Goal: Find contact information: Find contact information

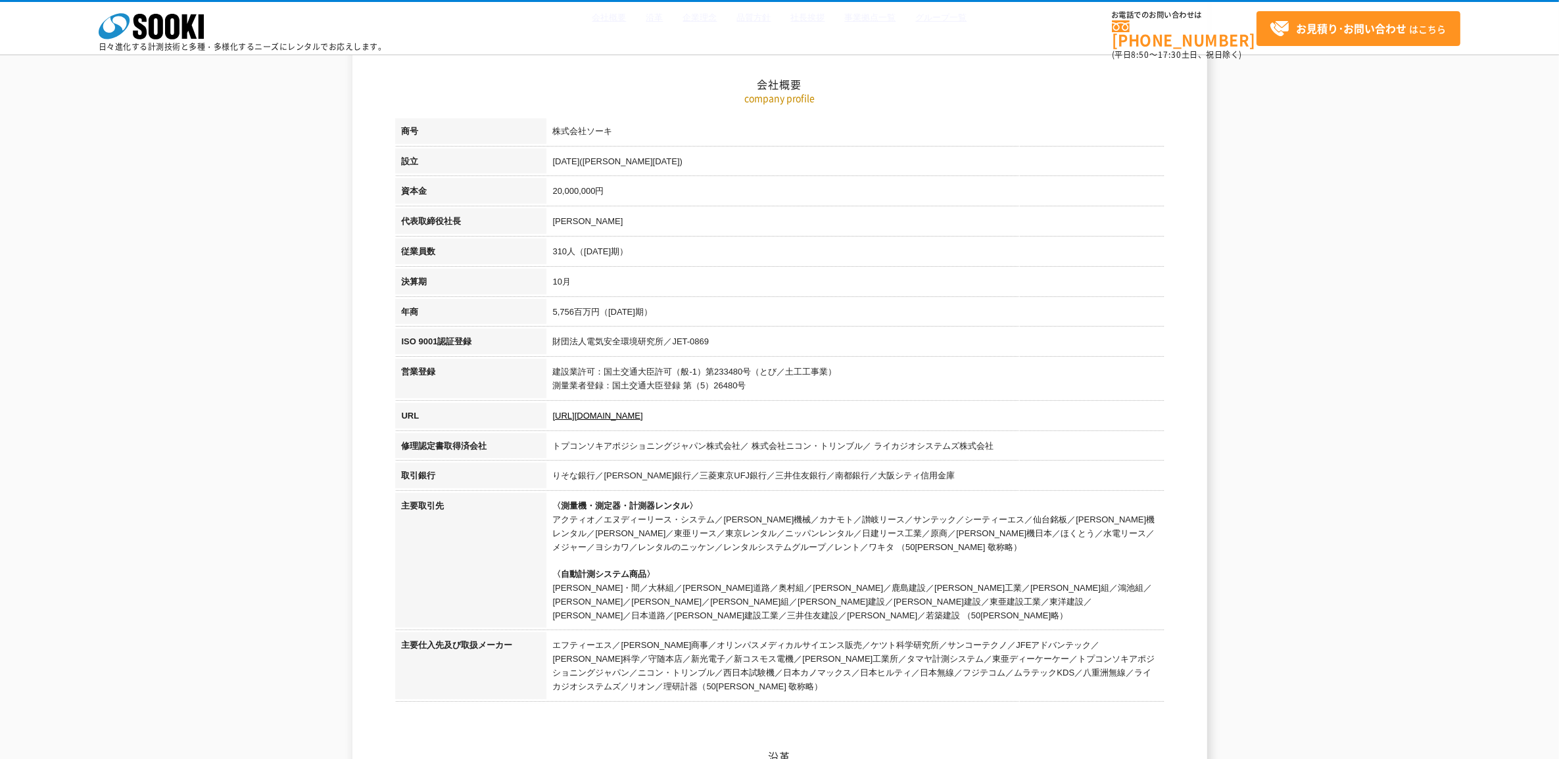
scroll to position [197, 0]
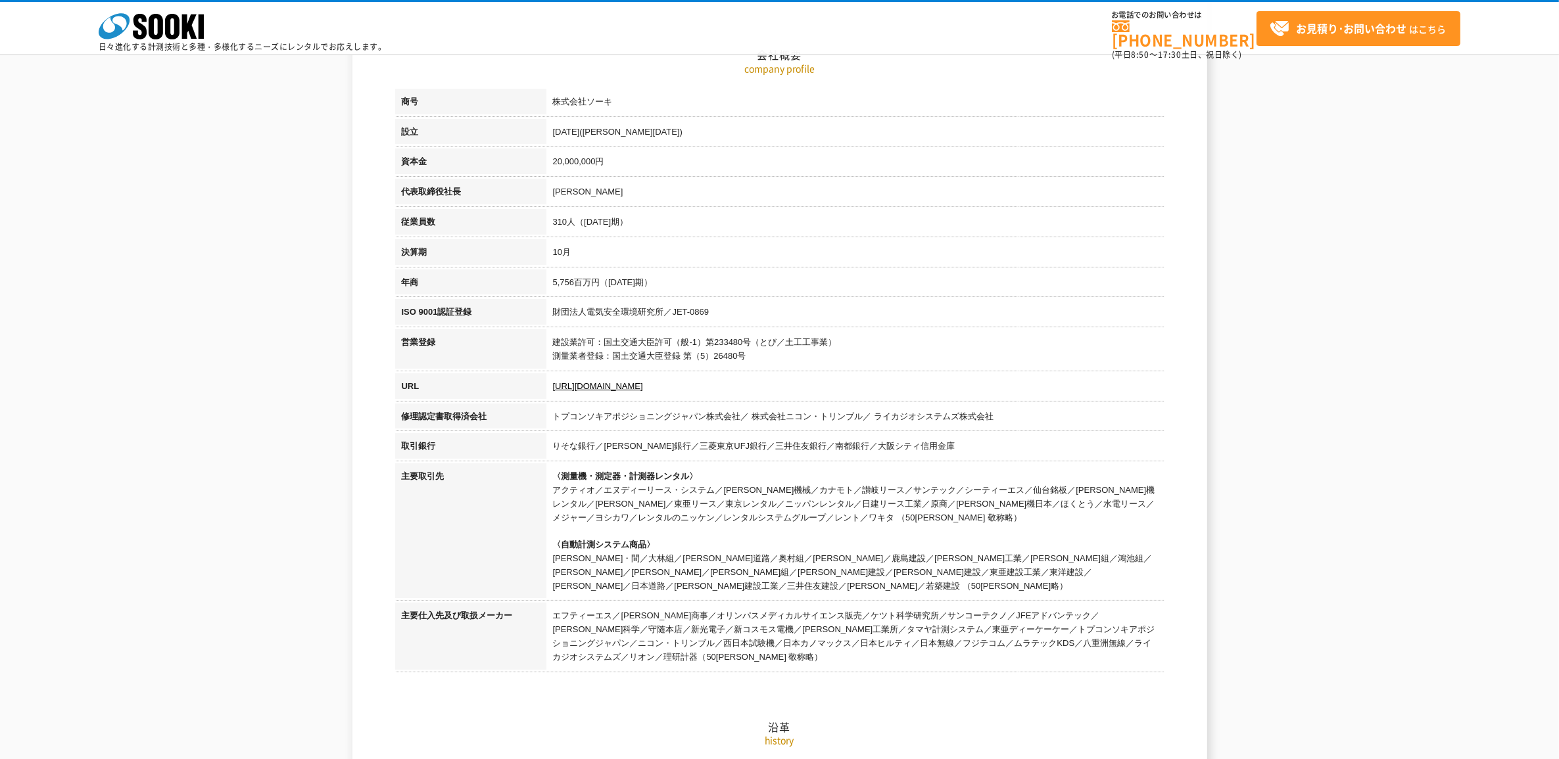
drag, startPoint x: 1004, startPoint y: 517, endPoint x: 365, endPoint y: 536, distance: 639.3
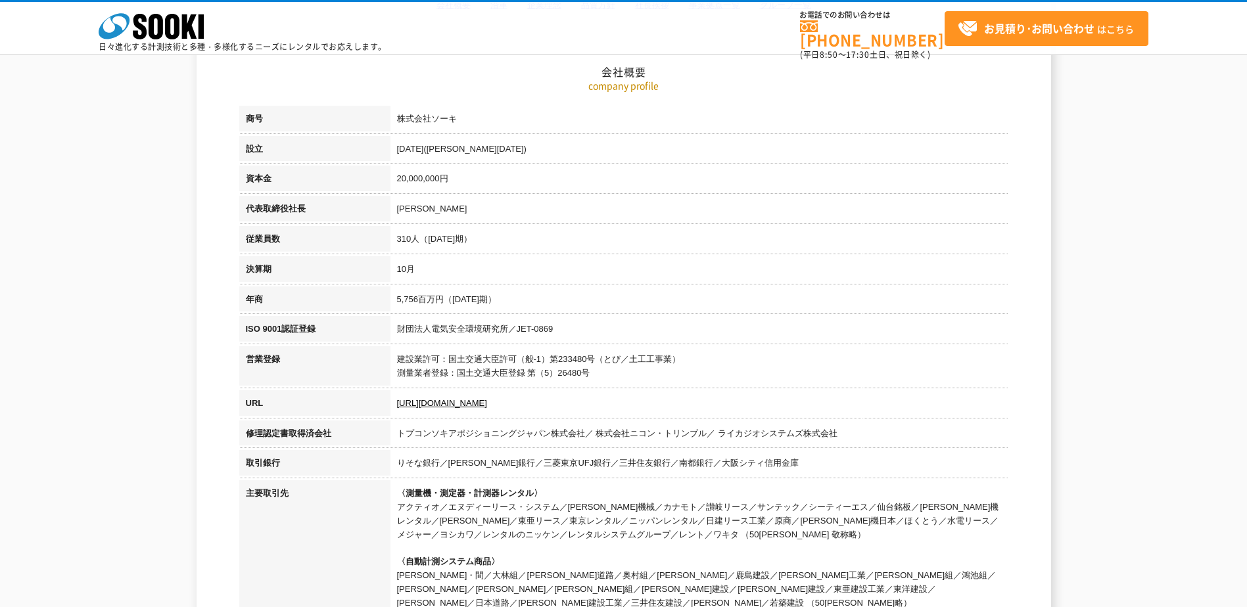
scroll to position [197, 0]
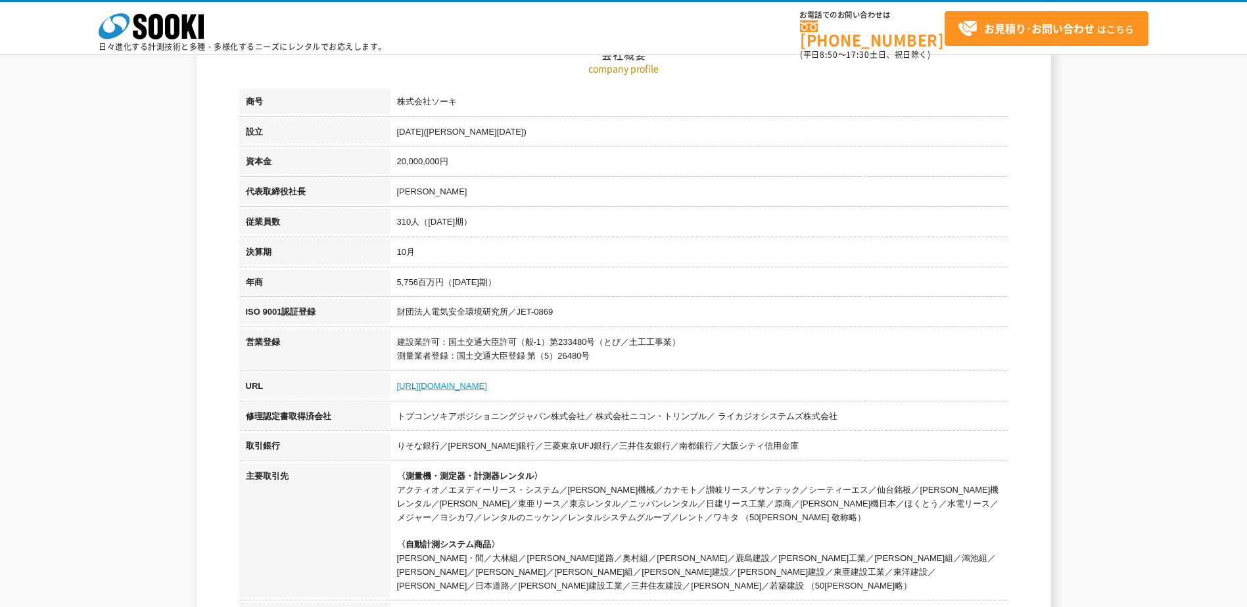
click at [419, 381] on link "[URL][DOMAIN_NAME]" at bounding box center [442, 386] width 90 height 10
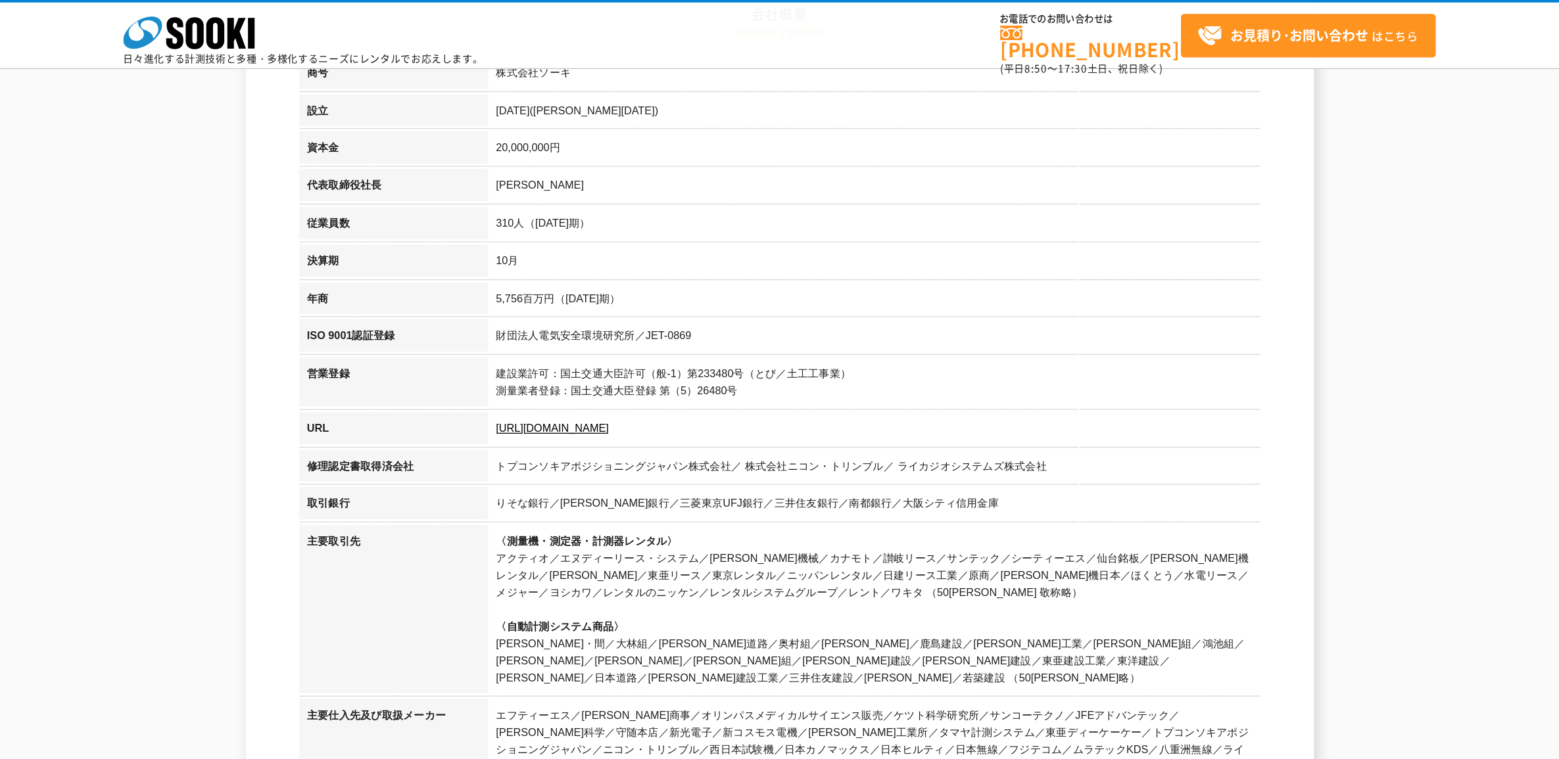
scroll to position [131, 0]
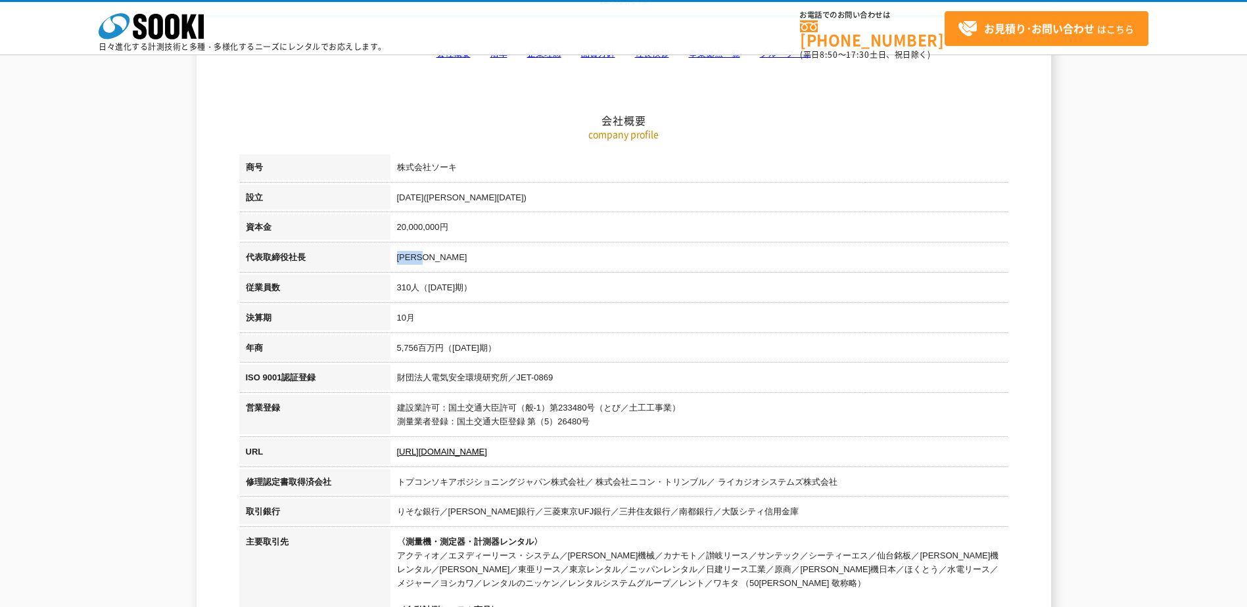
drag, startPoint x: 396, startPoint y: 254, endPoint x: 455, endPoint y: 256, distance: 58.5
click at [455, 256] on td "[PERSON_NAME]" at bounding box center [700, 260] width 618 height 30
copy td "[PERSON_NAME]"
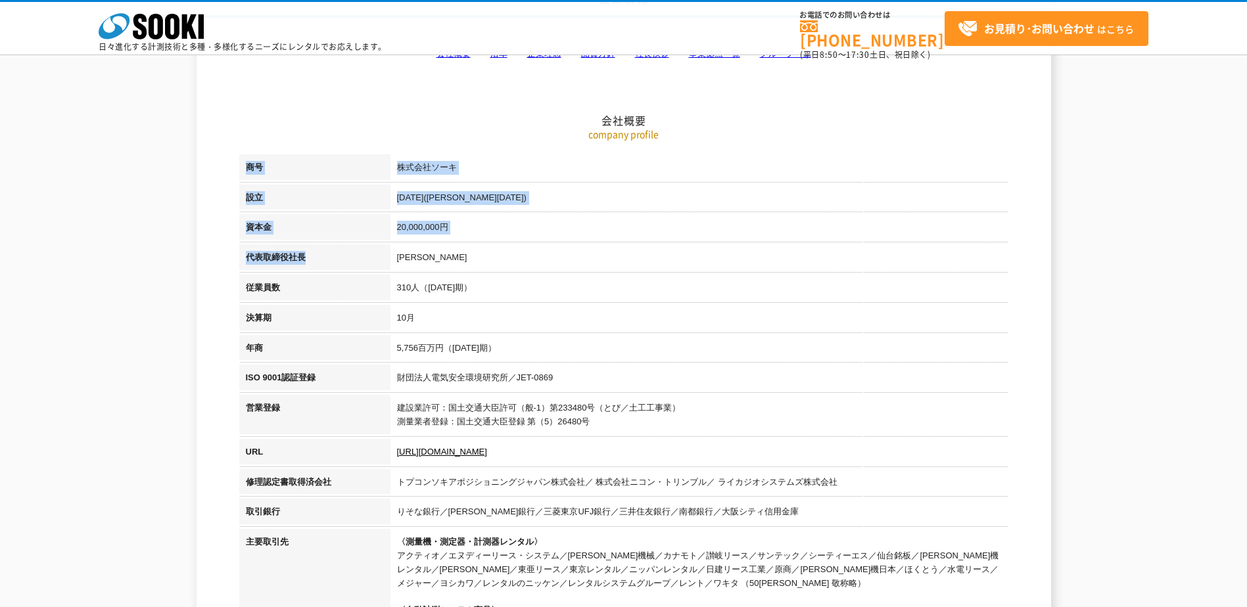
drag, startPoint x: 304, startPoint y: 260, endPoint x: 195, endPoint y: 264, distance: 109.2
copy div "商号 株式会社ソーキ 設立 1989年4月(平成元年) 資本金 20,000,000円 代表取締役社長"
drag, startPoint x: 195, startPoint y: 264, endPoint x: 312, endPoint y: 262, distance: 117.0
click at [312, 262] on th "代表取締役社長" at bounding box center [314, 260] width 151 height 30
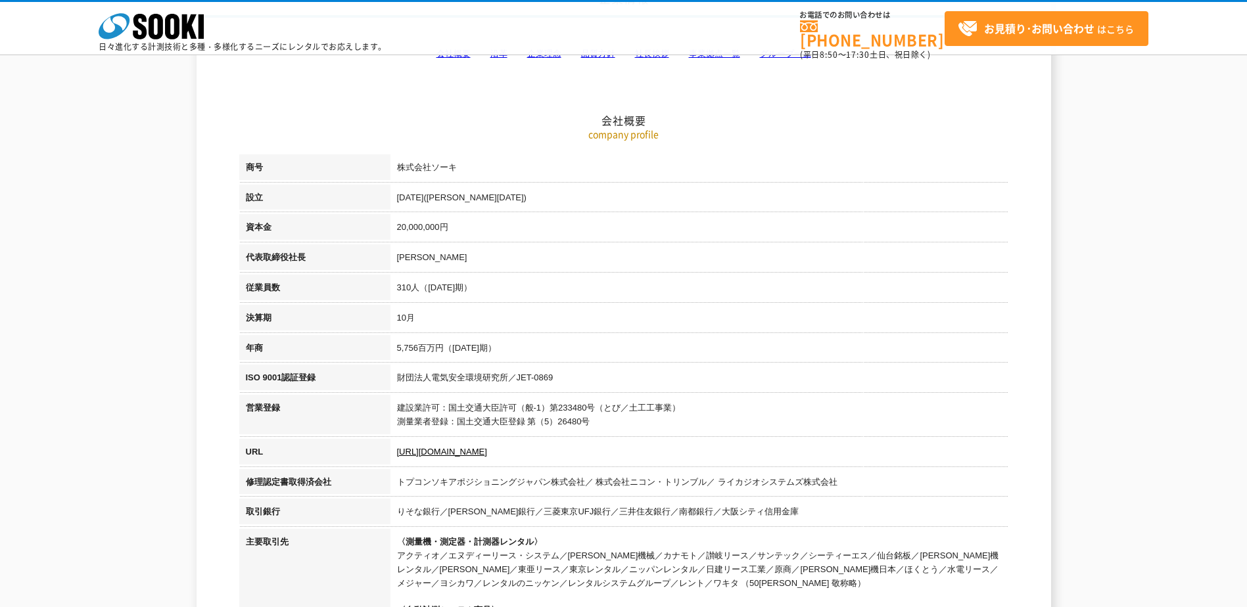
click at [293, 260] on th "代表取締役社長" at bounding box center [314, 260] width 151 height 30
drag, startPoint x: 305, startPoint y: 255, endPoint x: 248, endPoint y: 260, distance: 57.4
click at [248, 260] on th "代表取締役社長" at bounding box center [314, 260] width 151 height 30
copy th "代表取締役社長"
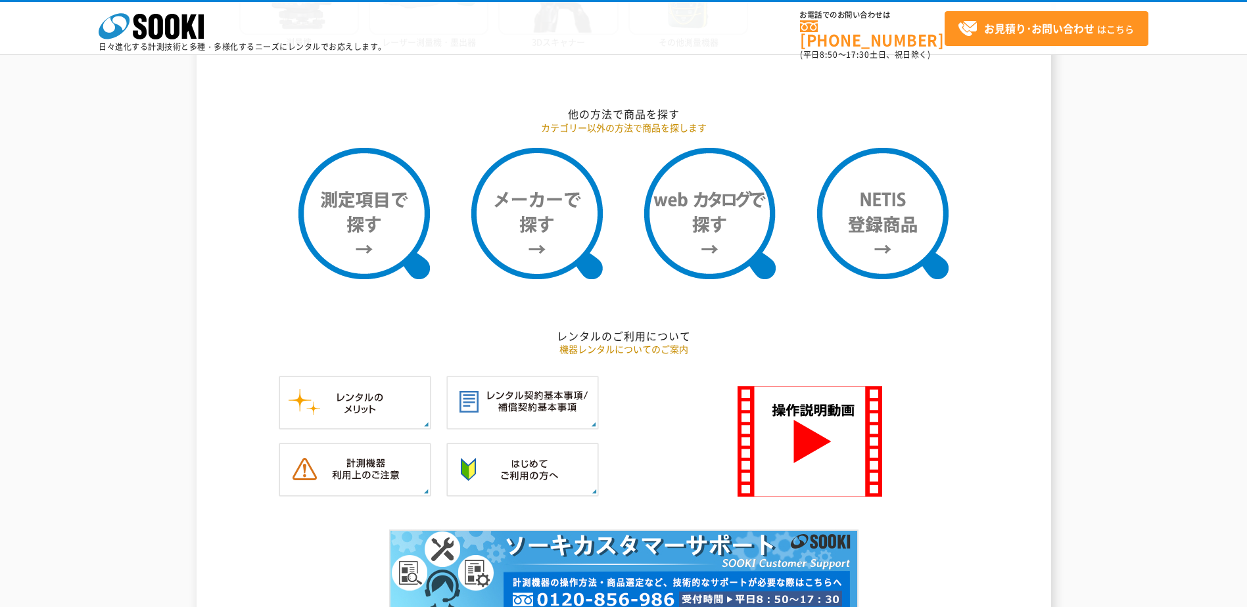
scroll to position [1183, 0]
